Goal: Task Accomplishment & Management: Manage account settings

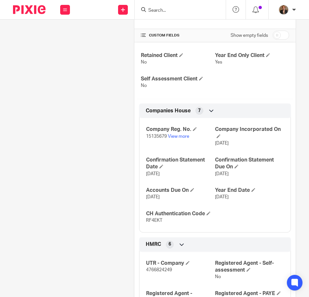
scroll to position [205, 0]
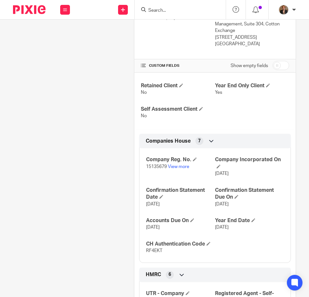
drag, startPoint x: 27, startPoint y: 12, endPoint x: 106, endPoint y: 40, distance: 82.8
click at [27, 12] on img at bounding box center [29, 9] width 33 height 9
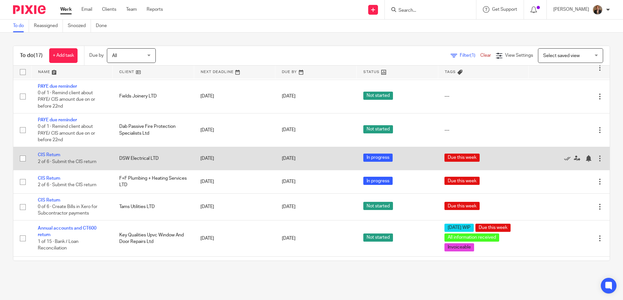
scroll to position [206, 0]
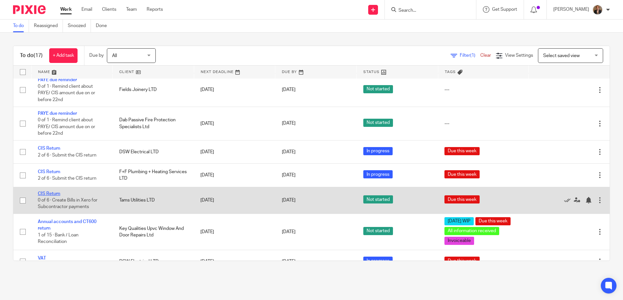
click at [51, 196] on link "CIS Return" at bounding box center [49, 193] width 22 height 5
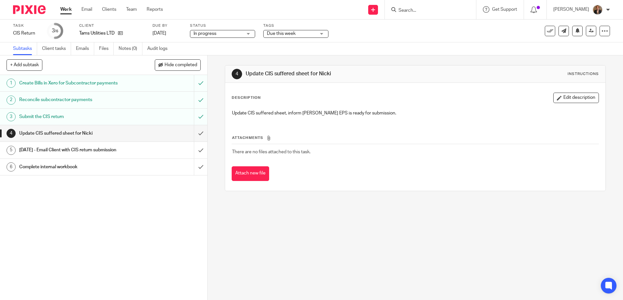
click at [34, 7] on img at bounding box center [29, 9] width 33 height 9
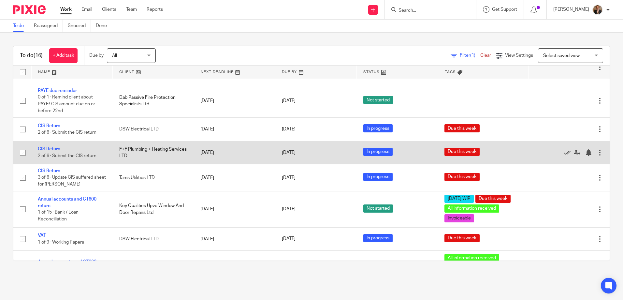
scroll to position [195, 0]
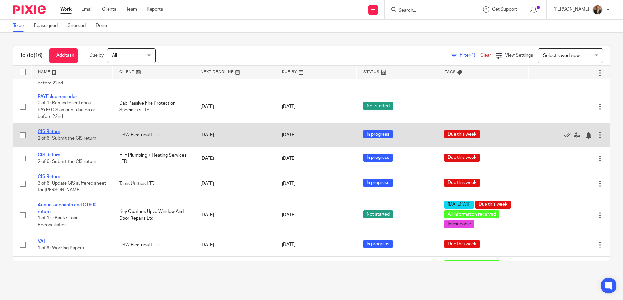
click at [52, 134] on link "CIS Return" at bounding box center [49, 131] width 22 height 5
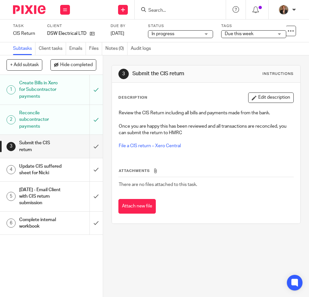
click at [56, 178] on h1 "Update CIS suffered sheet for Nicki" at bounding box center [40, 170] width 43 height 17
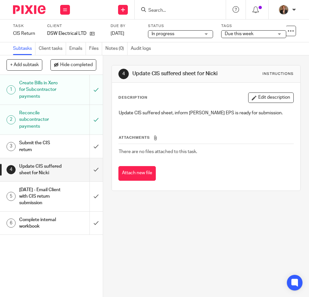
click at [39, 145] on h1 "Submit the CIS return" at bounding box center [40, 146] width 43 height 17
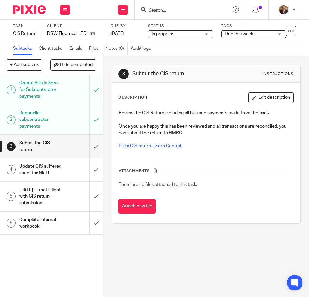
click at [49, 178] on h1 "Update CIS suffered sheet for Nicki" at bounding box center [40, 170] width 43 height 17
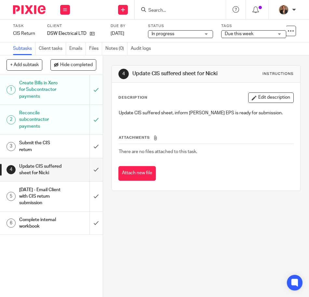
click at [35, 10] on img at bounding box center [29, 9] width 33 height 9
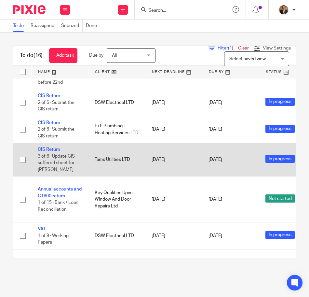
scroll to position [326, 0]
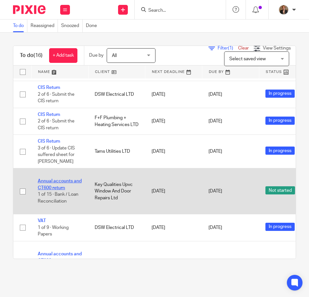
click at [57, 189] on link "Annual accounts and CT600 return" at bounding box center [60, 184] width 44 height 11
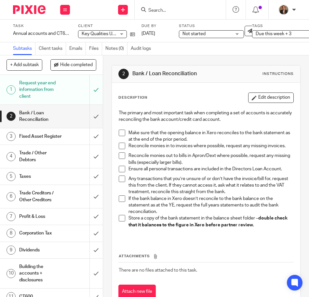
click at [119, 135] on span at bounding box center [122, 133] width 7 height 7
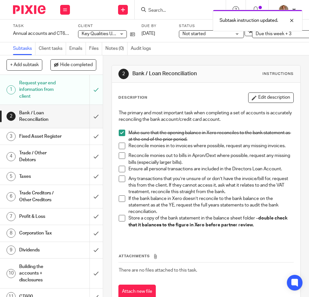
click at [119, 135] on span at bounding box center [122, 133] width 7 height 7
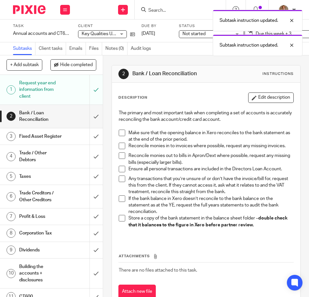
click at [122, 149] on span at bounding box center [122, 146] width 7 height 7
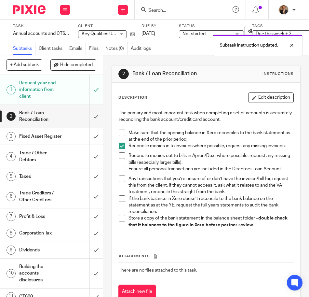
click at [120, 159] on span at bounding box center [122, 155] width 7 height 7
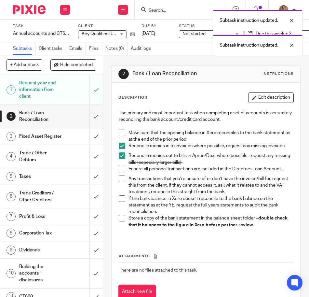
click at [119, 172] on span at bounding box center [122, 169] width 7 height 7
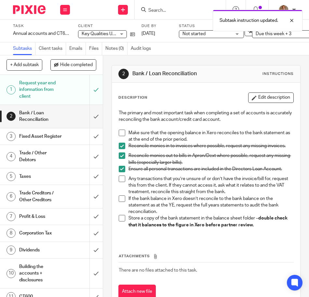
click at [53, 120] on h1 "Bank / Loan Reconciliation" at bounding box center [40, 116] width 43 height 17
click at [47, 117] on h1 "Bank / Loan Reconciliation" at bounding box center [40, 116] width 43 height 17
click at [34, 9] on img at bounding box center [29, 9] width 33 height 9
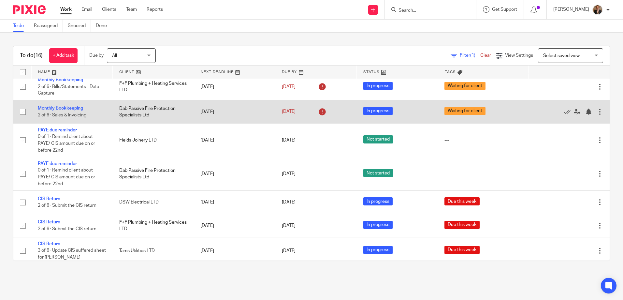
scroll to position [130, 0]
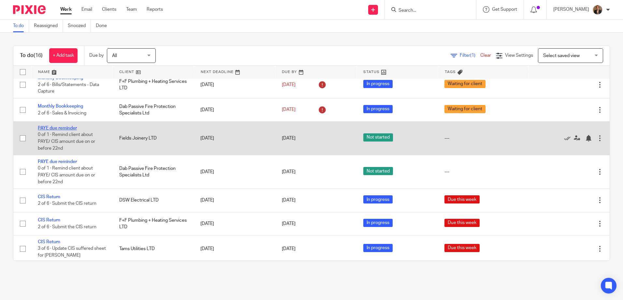
click at [49, 130] on link "PAYE due reminder" at bounding box center [57, 128] width 39 height 5
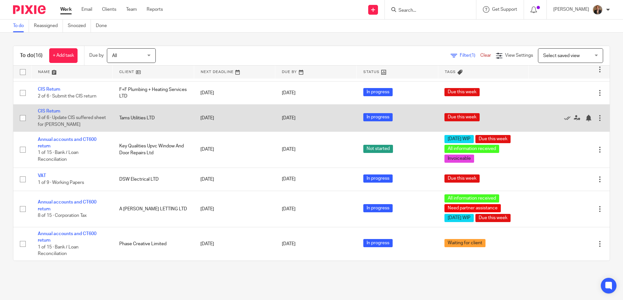
scroll to position [288, 0]
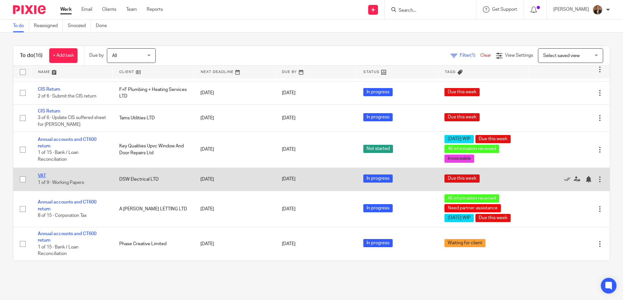
click at [40, 173] on link "VAT" at bounding box center [42, 175] width 8 height 5
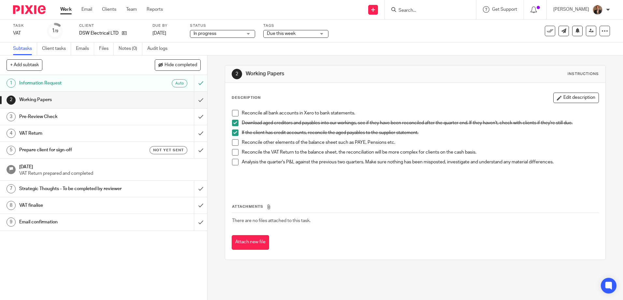
click at [89, 96] on h1 "Working Papers" at bounding box center [75, 100] width 112 height 10
click at [398, 69] on div "2 Working Papers Instructions" at bounding box center [415, 74] width 367 height 10
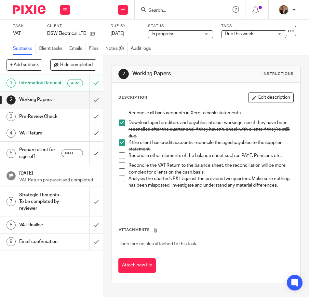
click at [122, 165] on span at bounding box center [122, 165] width 7 height 7
